Goal: Check status: Check status

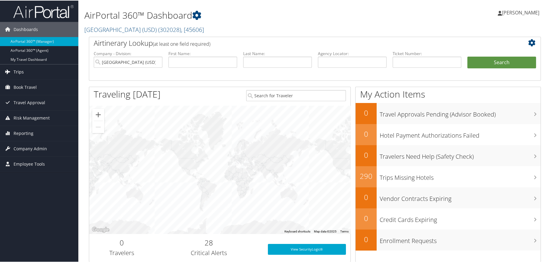
click at [23, 73] on link "Trips" at bounding box center [39, 71] width 78 height 15
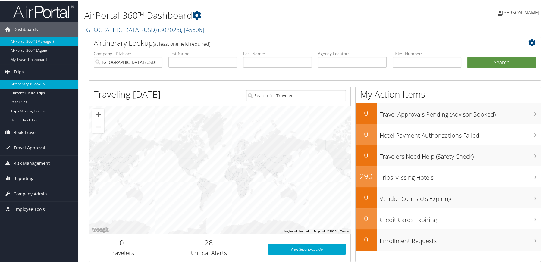
click at [23, 84] on link "Airtinerary® Lookup" at bounding box center [39, 83] width 78 height 9
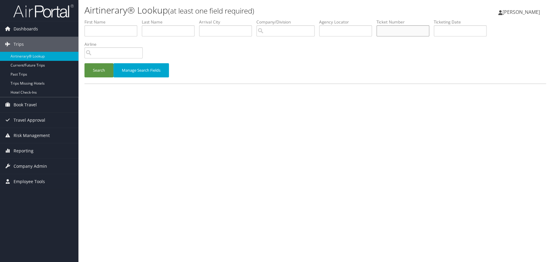
click at [404, 28] on input "text" at bounding box center [402, 30] width 53 height 11
paste input "0018999915856"
type input "0018999915856"
click at [99, 70] on button "Search" at bounding box center [98, 70] width 29 height 14
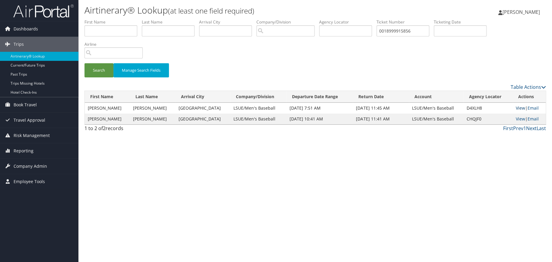
click at [516, 106] on link "View" at bounding box center [520, 108] width 9 height 6
click at [516, 119] on link "View" at bounding box center [520, 119] width 9 height 6
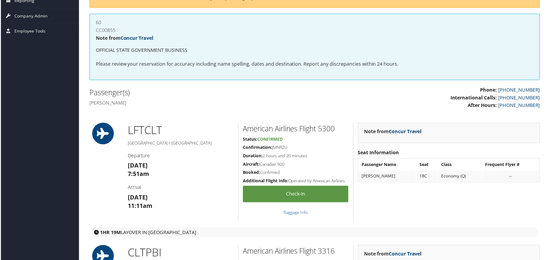
scroll to position [151, 0]
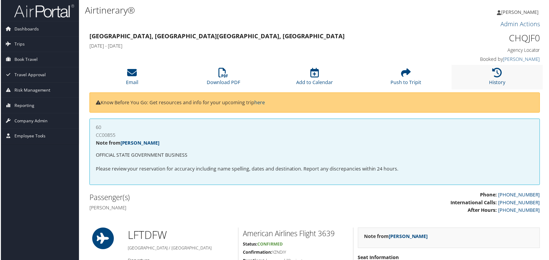
click at [515, 77] on li "History" at bounding box center [499, 77] width 92 height 24
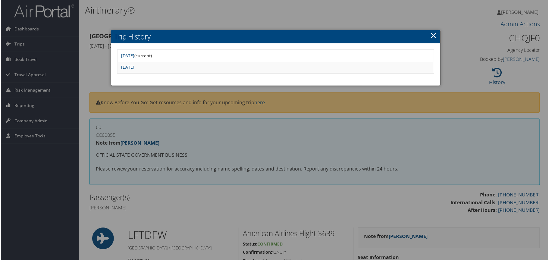
click at [432, 36] on link "×" at bounding box center [434, 35] width 7 height 12
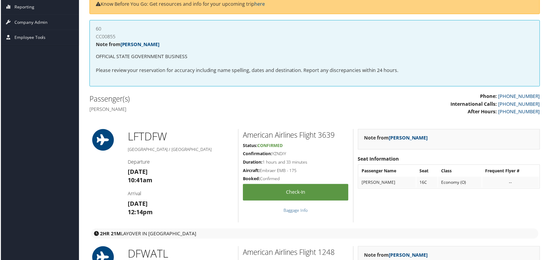
scroll to position [181, 0]
